Goal: Find specific page/section: Find specific page/section

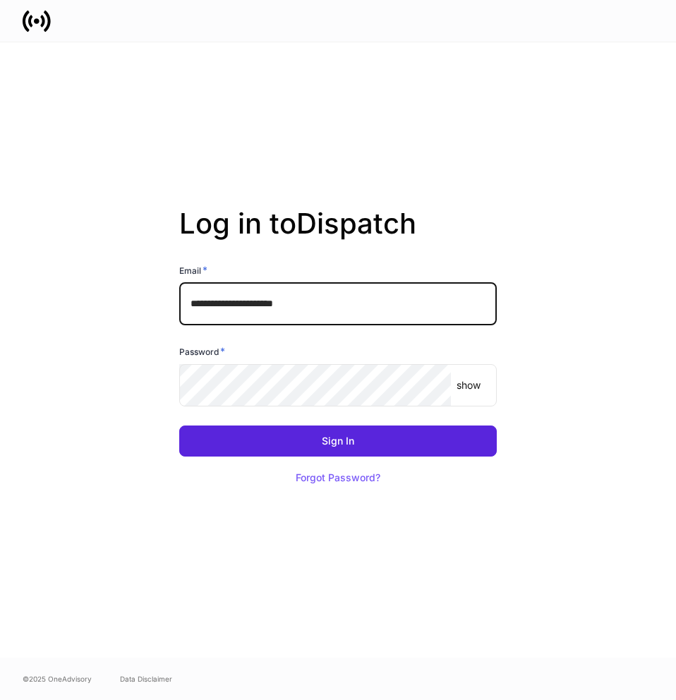
click at [425, 307] on input "**********" at bounding box center [338, 304] width 318 height 42
click at [0, 699] on com-1password-button at bounding box center [0, 700] width 0 height 0
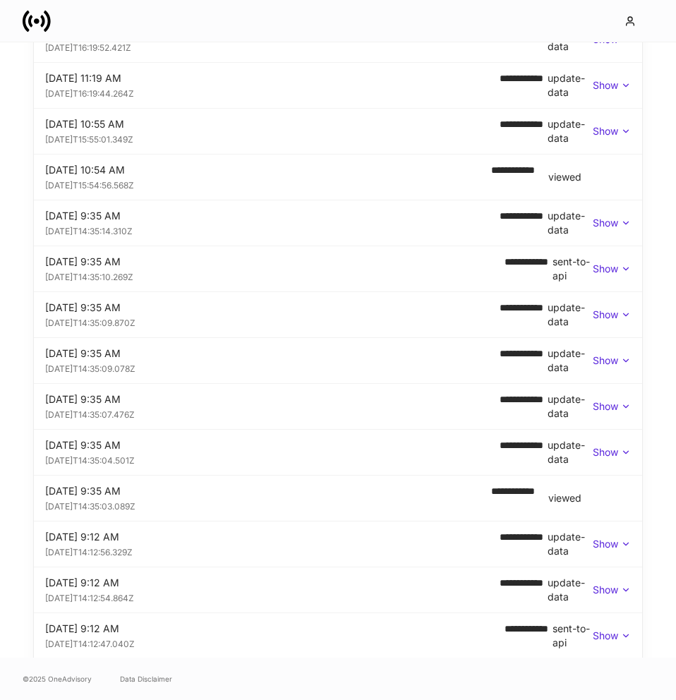
scroll to position [406, 0]
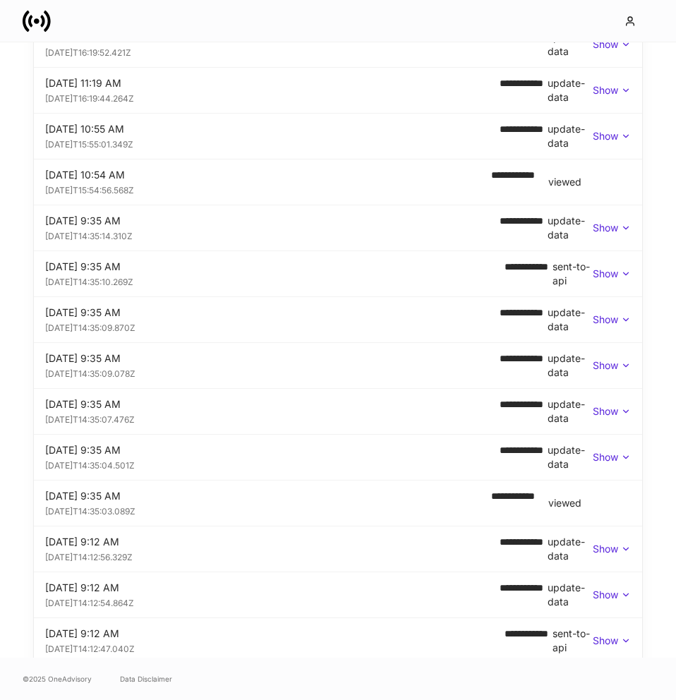
click at [617, 275] on p "Show" at bounding box center [605, 274] width 25 height 14
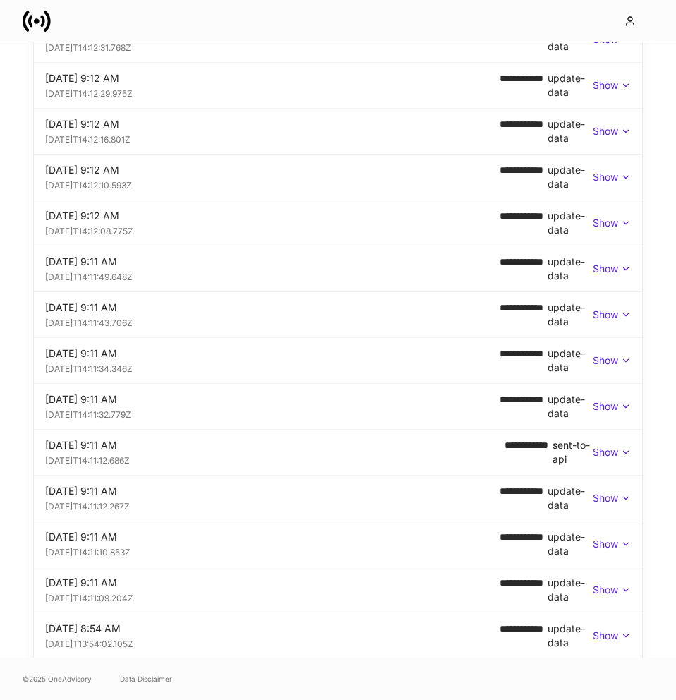
scroll to position [2316, 0]
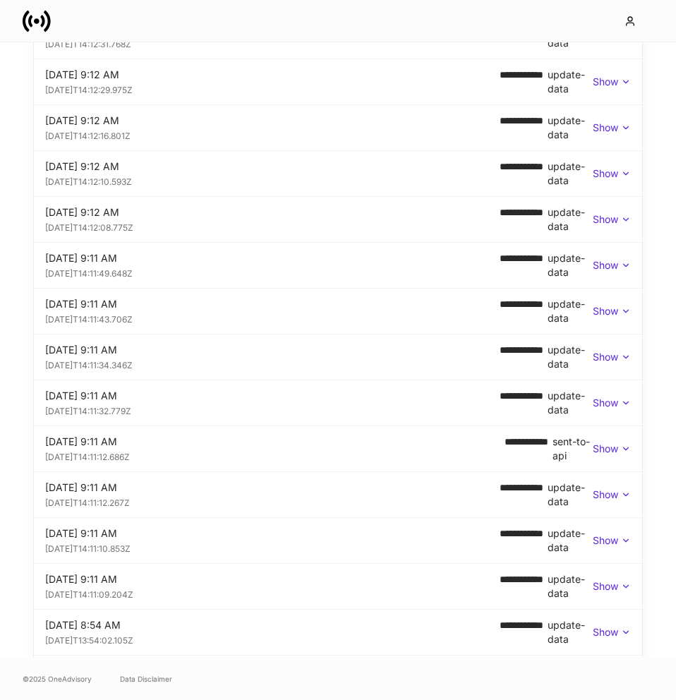
click at [610, 450] on p "Show" at bounding box center [605, 449] width 25 height 14
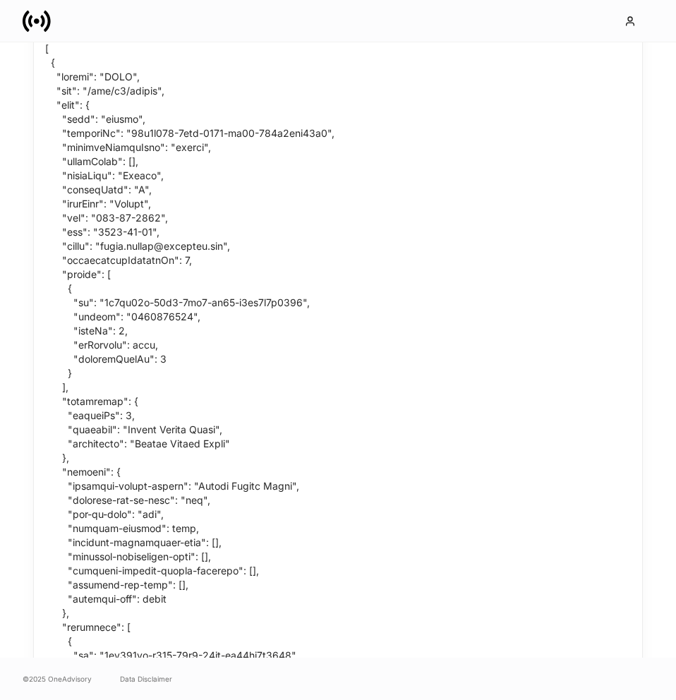
scroll to position [2784, 0]
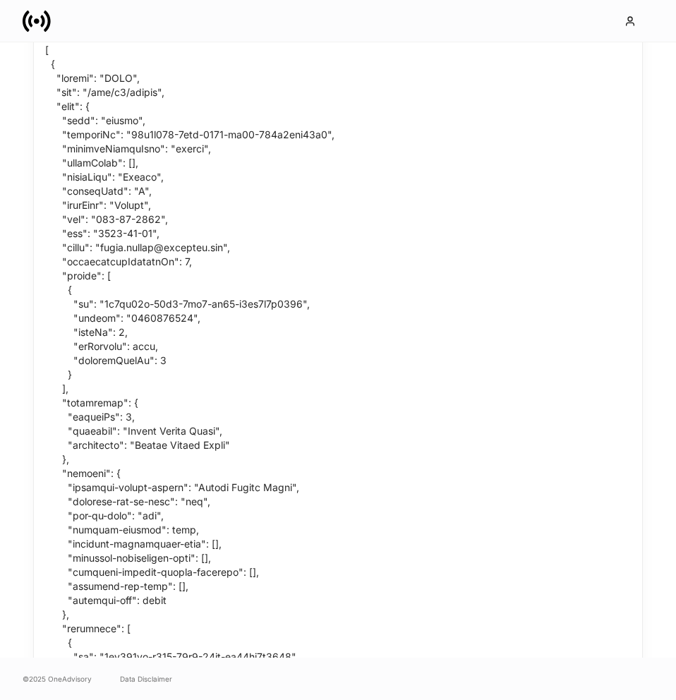
click at [179, 373] on div at bounding box center [190, 608] width 312 height 1146
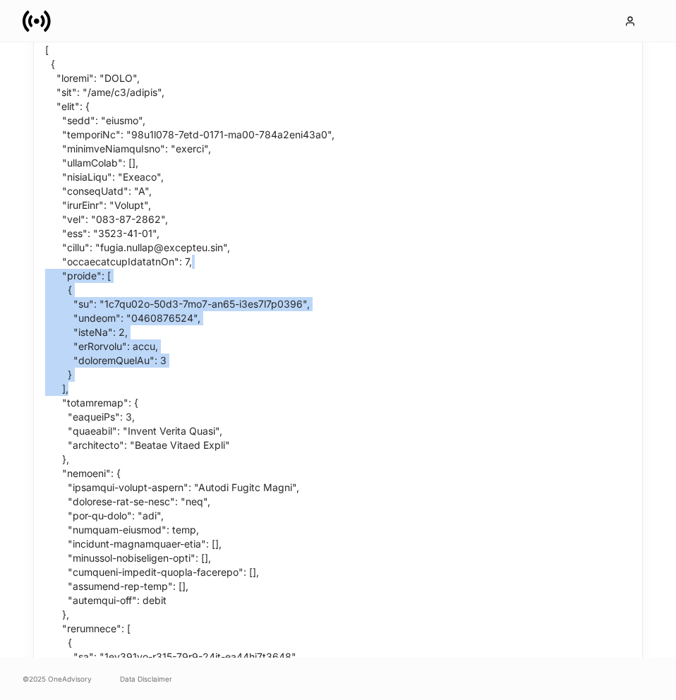
drag, startPoint x: 175, startPoint y: 393, endPoint x: 287, endPoint y: 256, distance: 177.0
click at [287, 256] on div at bounding box center [190, 608] width 312 height 1146
copy div ""phones": [ { "id": "0c8de40e-89e1-4ce7-aa48-b6cb6e3f4304", "number": "46927125…"
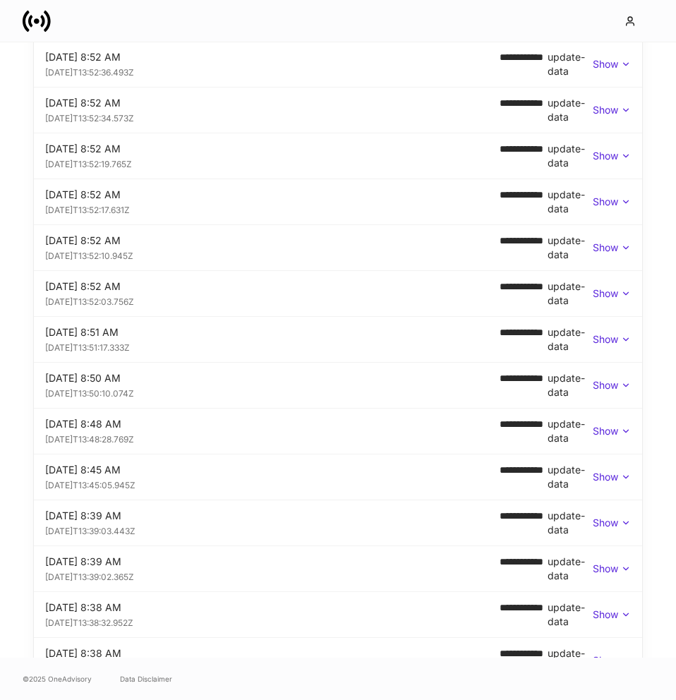
scroll to position [4730, 0]
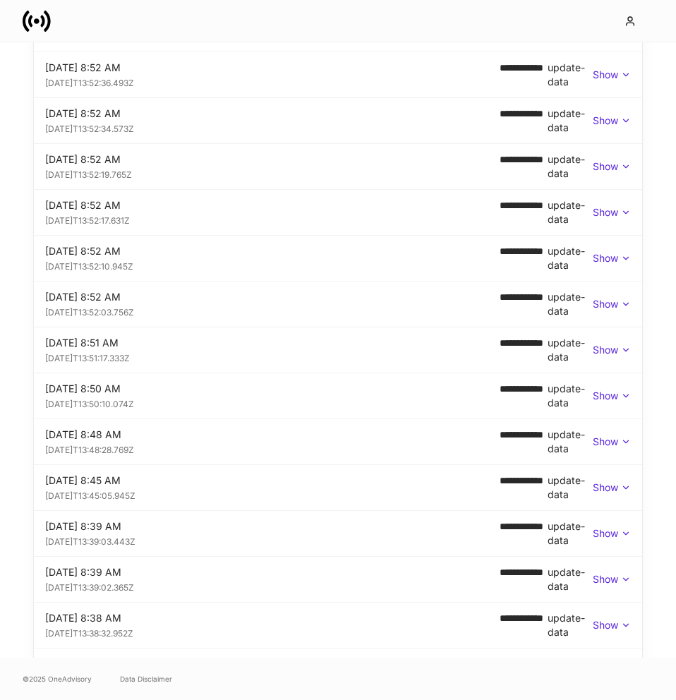
click at [612, 214] on p "Show" at bounding box center [605, 212] width 25 height 14
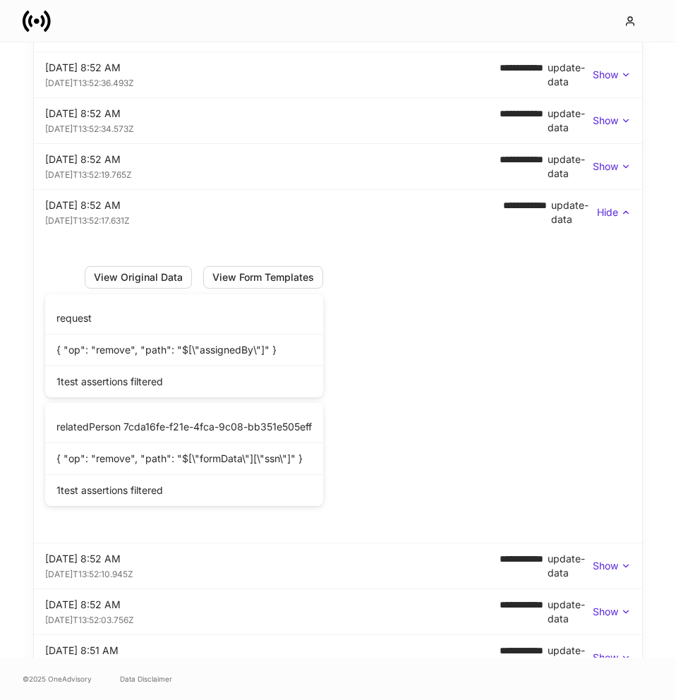
click at [612, 214] on p "Hide" at bounding box center [607, 212] width 21 height 14
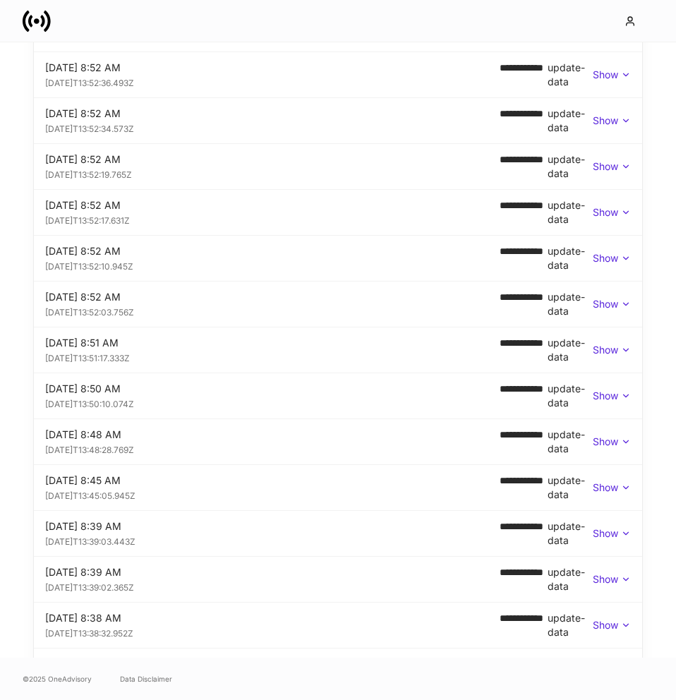
scroll to position [4903, 0]
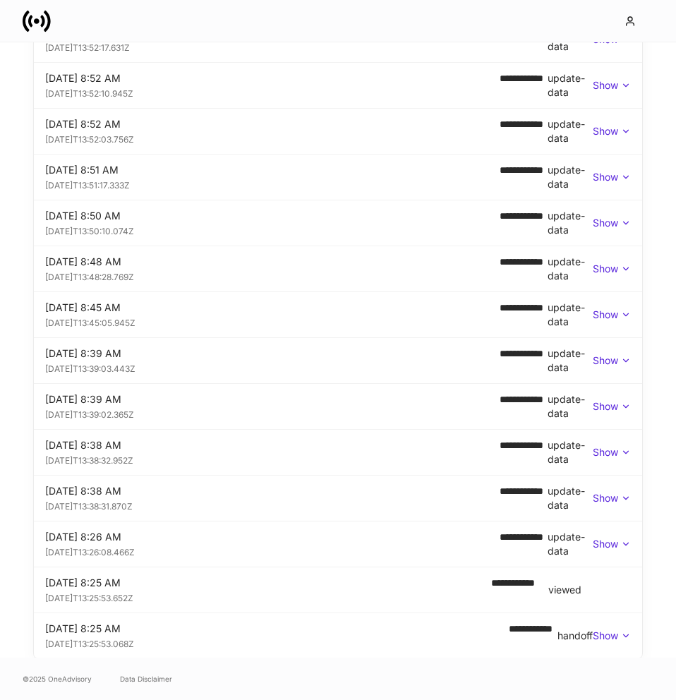
click at [606, 538] on p "Show" at bounding box center [605, 544] width 25 height 14
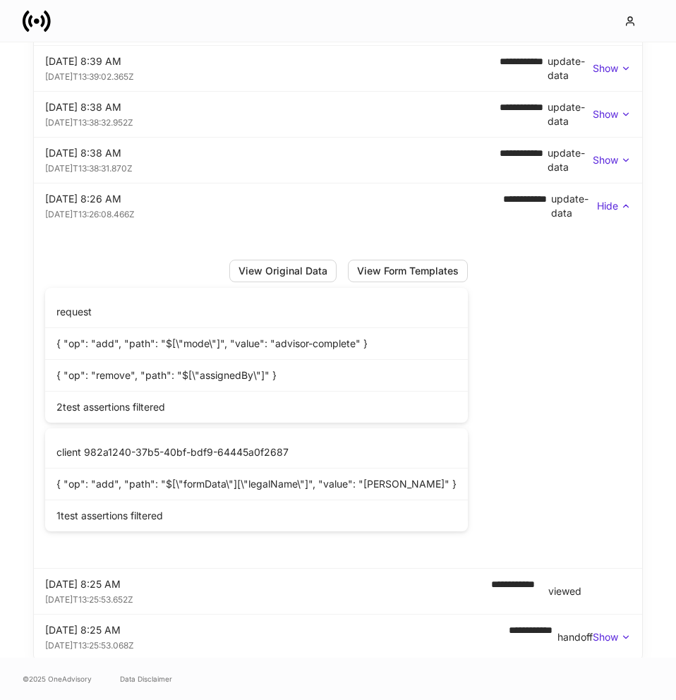
scroll to position [5242, 0]
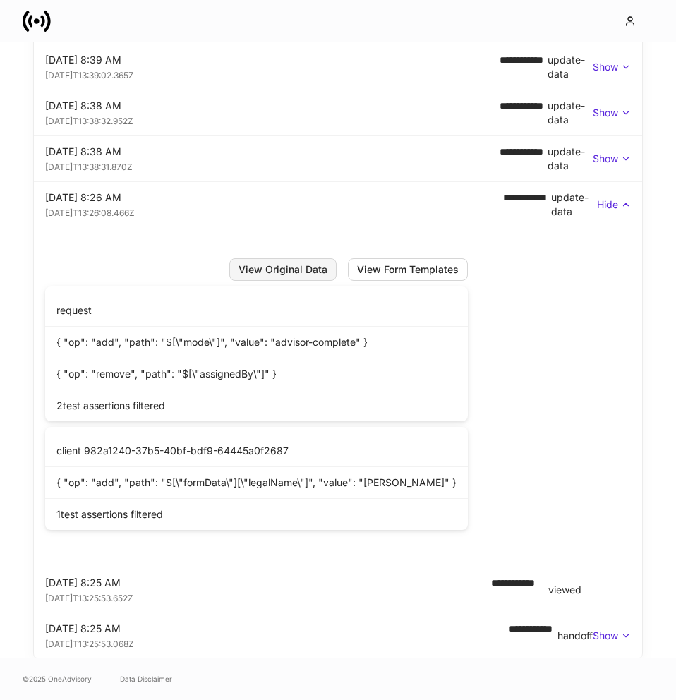
click at [290, 267] on div "View Original Data" at bounding box center [283, 270] width 89 height 10
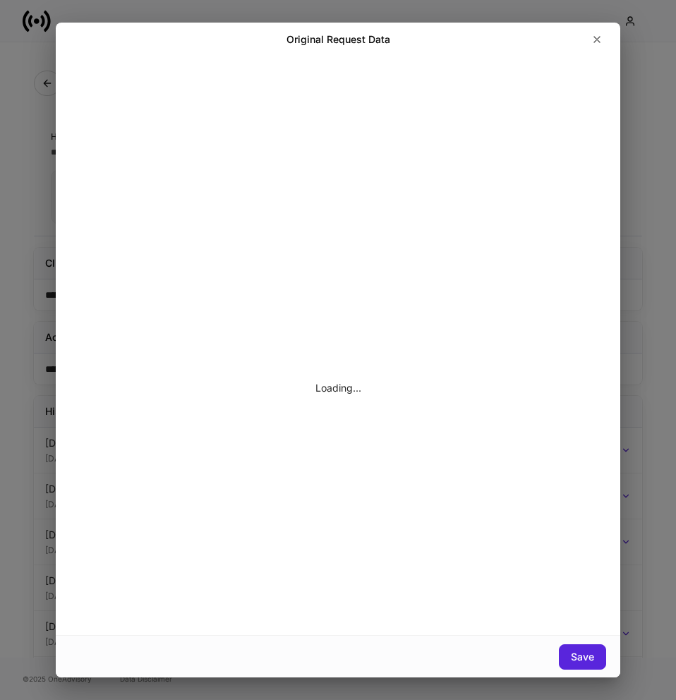
scroll to position [0, 0]
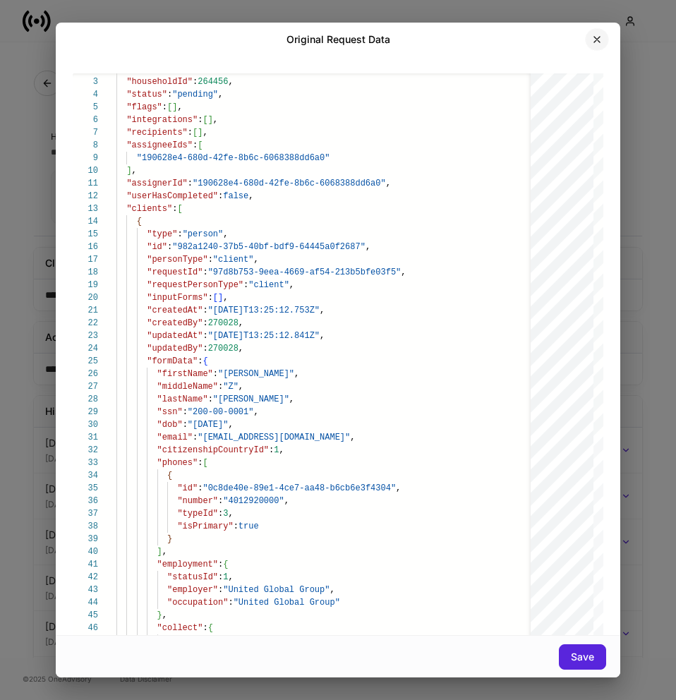
click at [594, 35] on icon "button" at bounding box center [596, 39] width 11 height 11
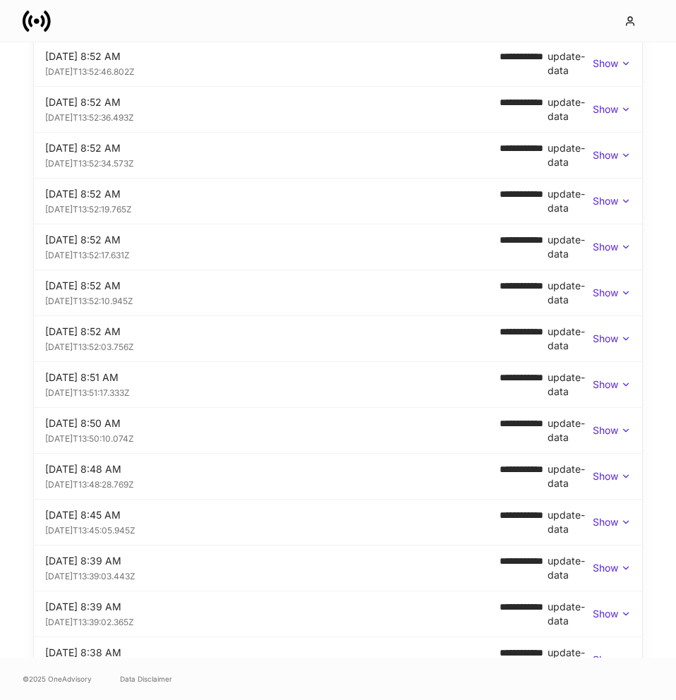
scroll to position [5242, 0]
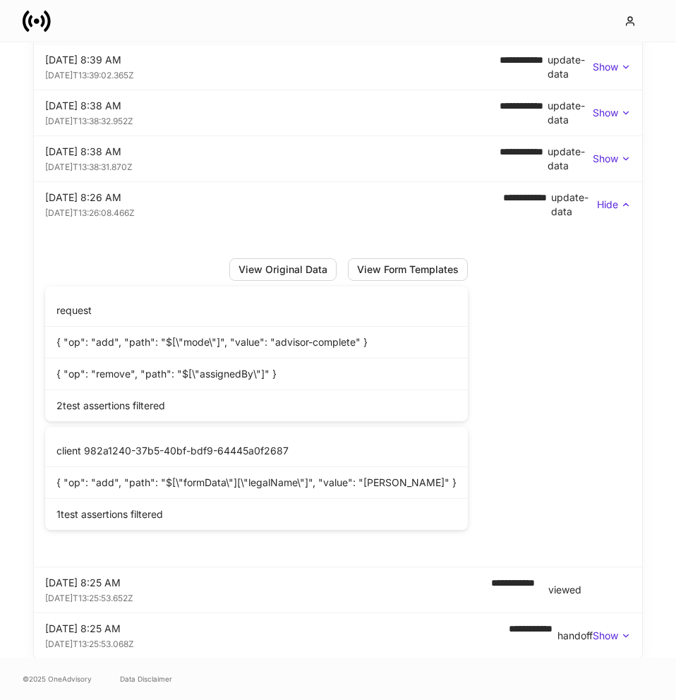
click at [613, 631] on p "Show" at bounding box center [605, 636] width 25 height 14
click at [616, 634] on p "Hide" at bounding box center [607, 636] width 21 height 14
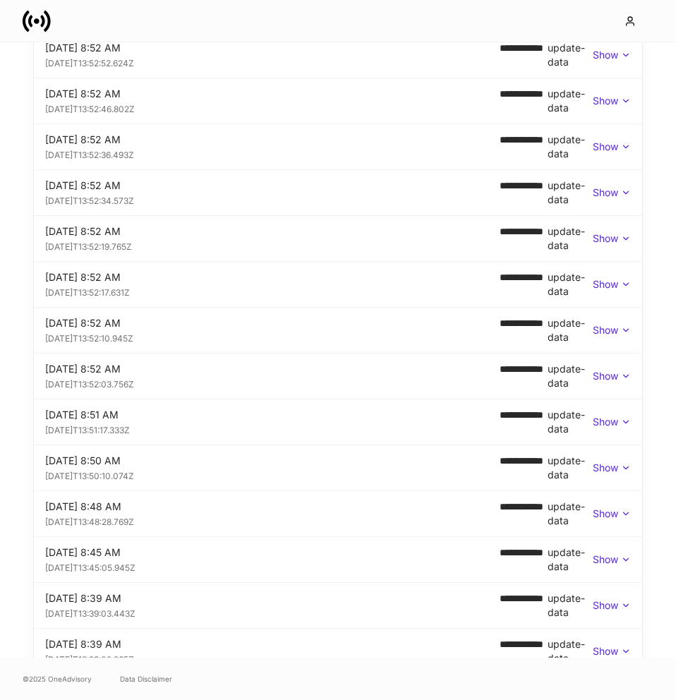
scroll to position [2475, 0]
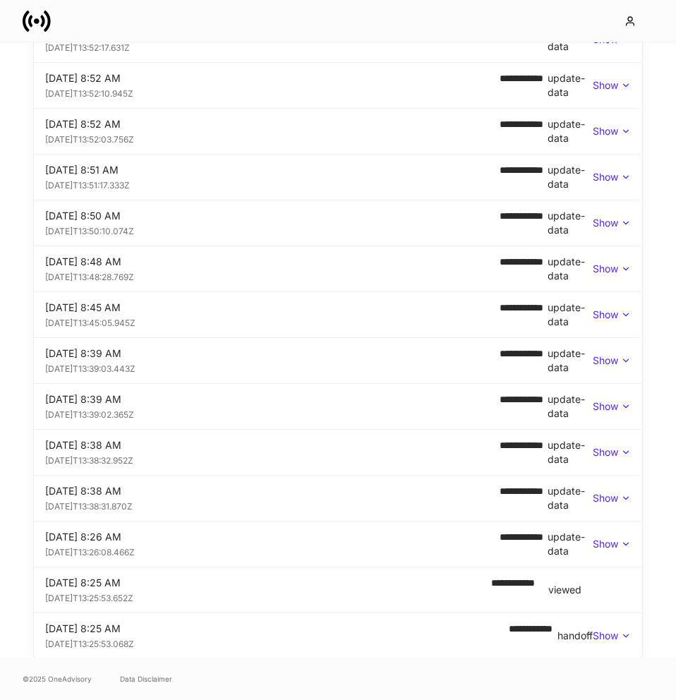
click at [308, 641] on div "[DATE]T13:25:53.068Z" at bounding box center [277, 643] width 464 height 14
click at [308, 641] on div "[DATE]T13:25:53.068Z" at bounding box center [279, 643] width 468 height 14
click at [339, 546] on div "[DATE]T13:26:08.466Z" at bounding box center [272, 551] width 454 height 14
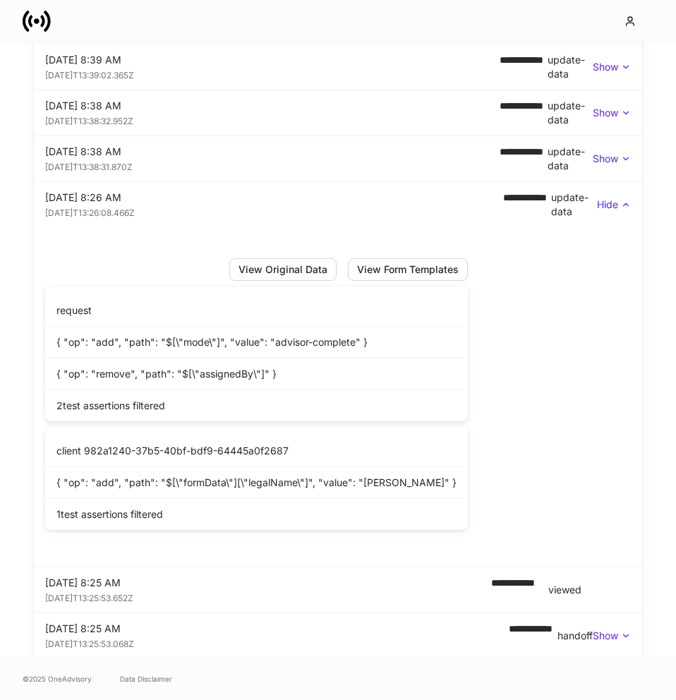
scroll to position [2814, 0]
click at [293, 268] on div "View Original Data" at bounding box center [283, 270] width 89 height 10
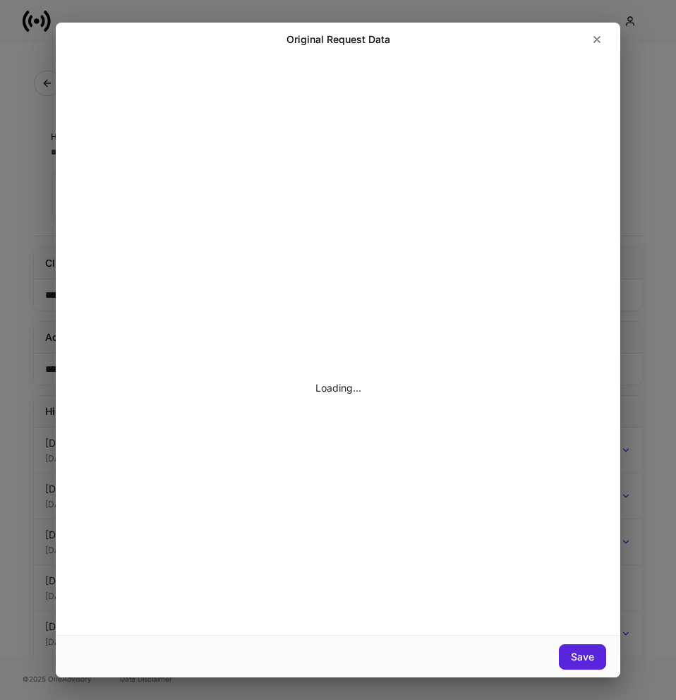
scroll to position [0, 0]
